Goal: Information Seeking & Learning: Find specific fact

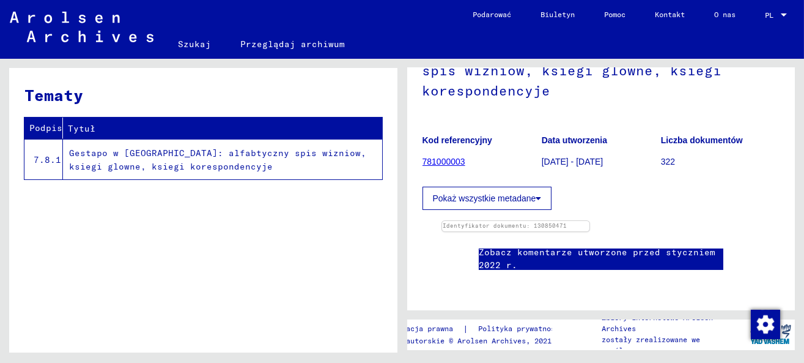
scroll to position [131, 0]
click at [502, 222] on font "Identyfikator dokumentu: 130850471" at bounding box center [504, 225] width 130 height 7
click at [465, 222] on font "Identyfikator dokumentu: 130850471" at bounding box center [504, 225] width 130 height 7
click at [448, 157] on font "781000003" at bounding box center [443, 162] width 43 height 10
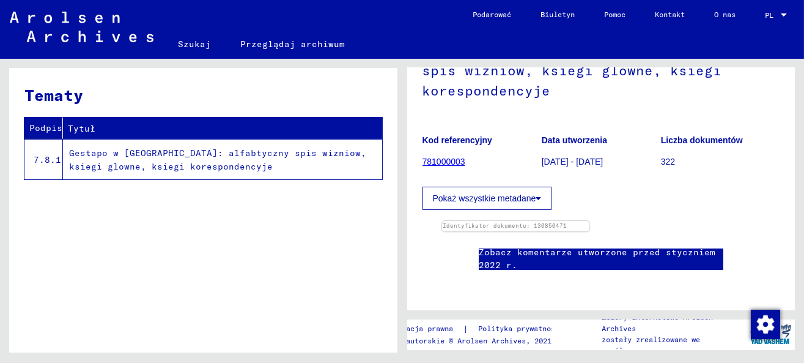
click at [448, 157] on font "781000003" at bounding box center [443, 162] width 43 height 10
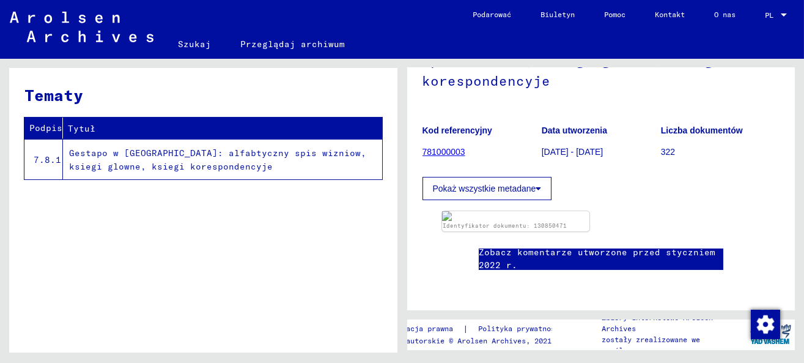
click at [448, 147] on font "781000003" at bounding box center [443, 152] width 43 height 10
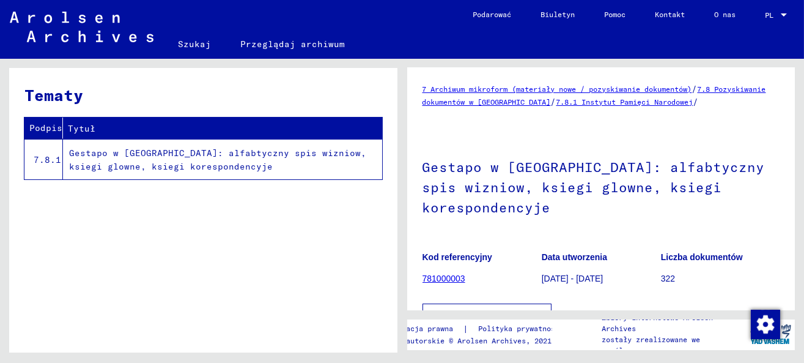
scroll to position [0, 0]
click at [548, 91] on font "7 Archiwum mikroform (materiały nowe / pozyskiwanie dokumentów)" at bounding box center [557, 89] width 270 height 9
click at [549, 105] on font "7.8 Pozyskiwanie dokumentów w [GEOGRAPHIC_DATA]" at bounding box center [594, 96] width 344 height 22
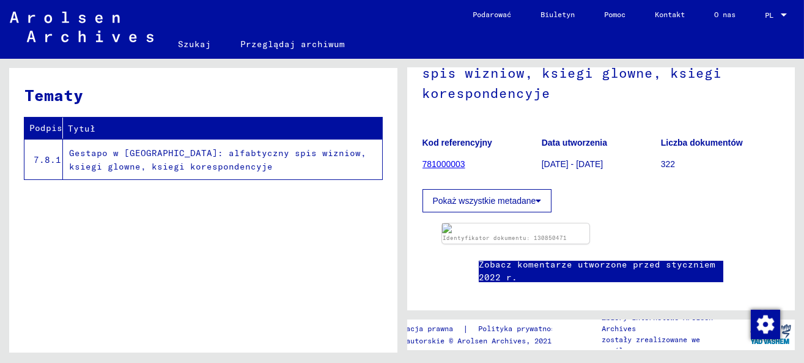
scroll to position [122, 0]
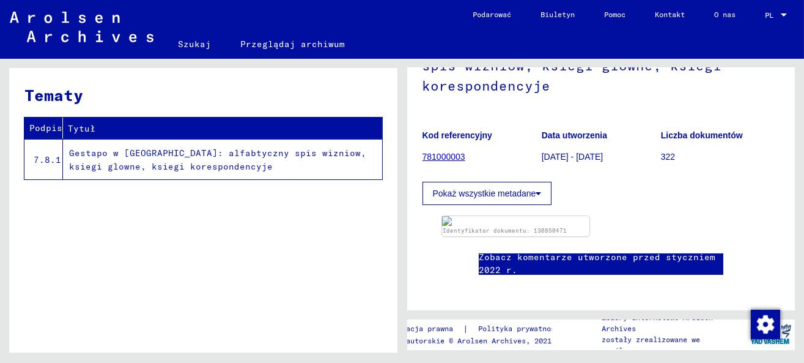
click at [526, 194] on font "Pokaż wszystkie metadane" at bounding box center [484, 193] width 103 height 10
click at [528, 193] on font "Pokaż wszystkie metadane" at bounding box center [484, 193] width 103 height 10
